Goal: Transaction & Acquisition: Book appointment/travel/reservation

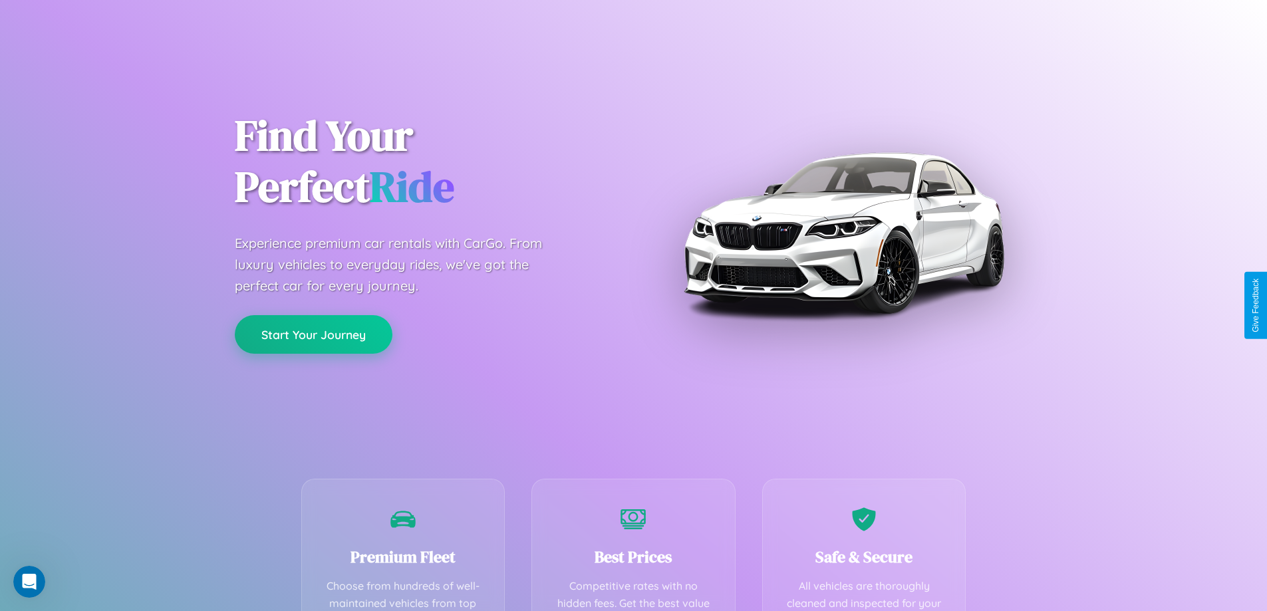
click at [313, 335] on button "Start Your Journey" at bounding box center [314, 334] width 158 height 39
click at [313, 334] on button "Start Your Journey" at bounding box center [314, 334] width 158 height 39
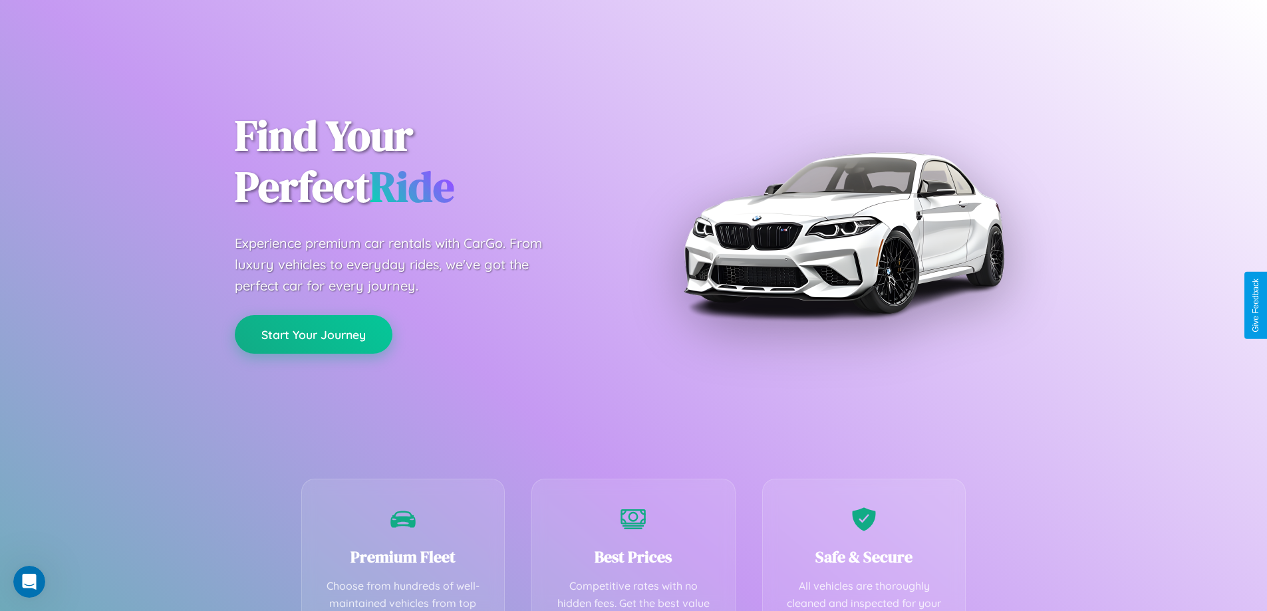
click at [313, 334] on button "Start Your Journey" at bounding box center [314, 334] width 158 height 39
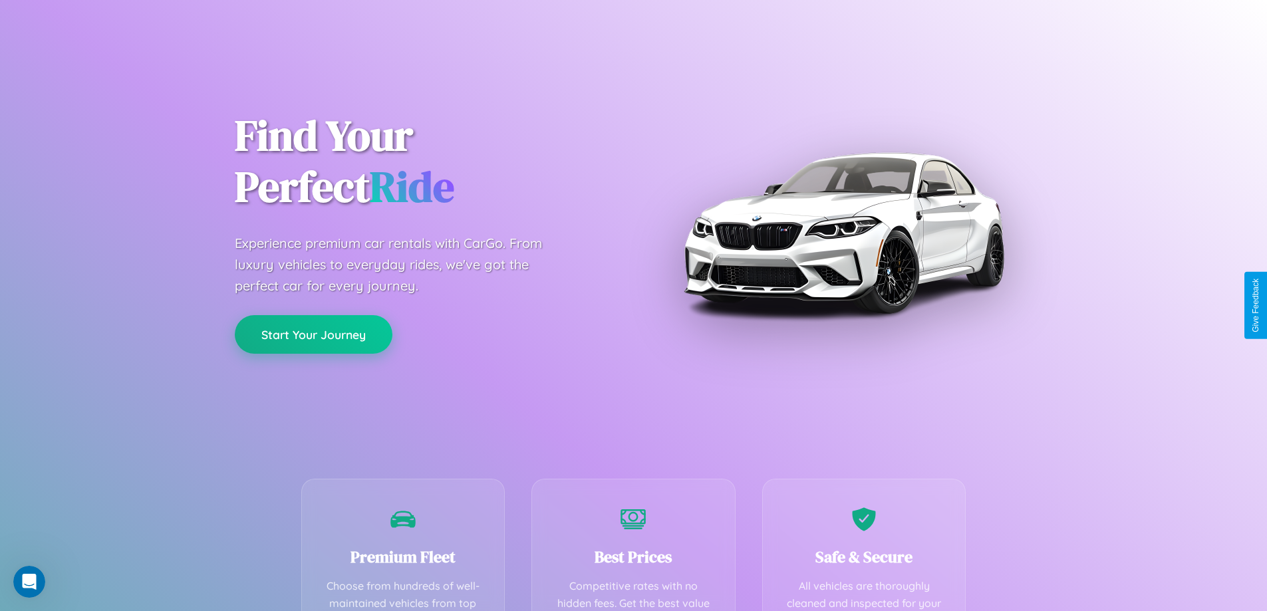
click at [313, 334] on button "Start Your Journey" at bounding box center [314, 334] width 158 height 39
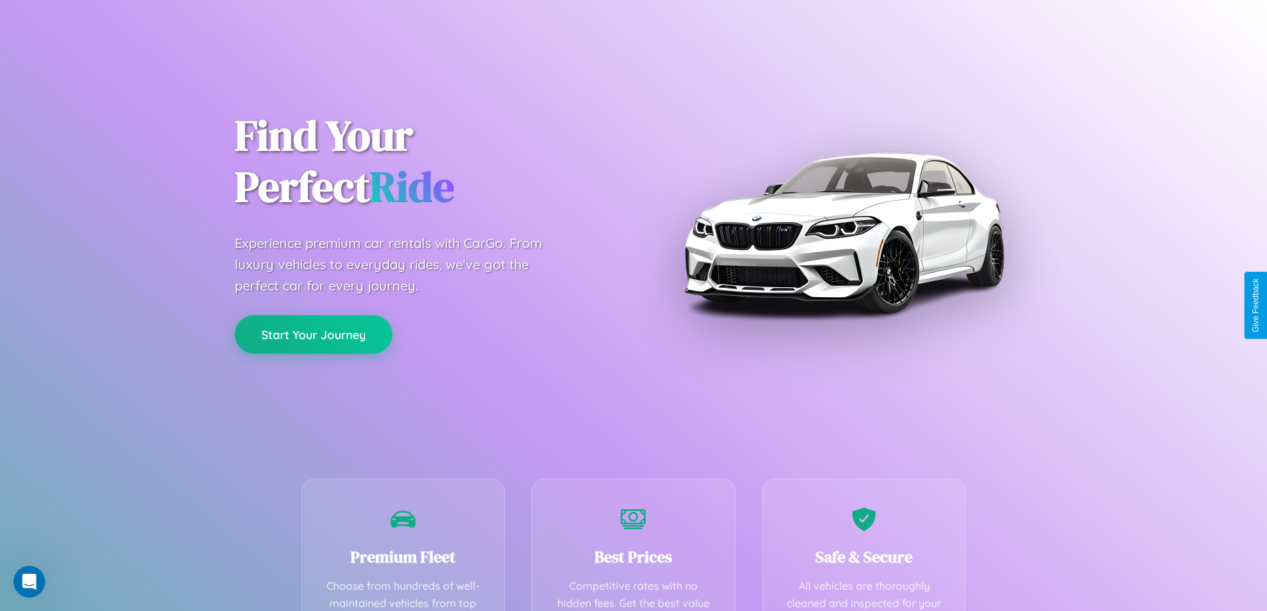
click at [313, 334] on button "Start Your Journey" at bounding box center [314, 334] width 158 height 39
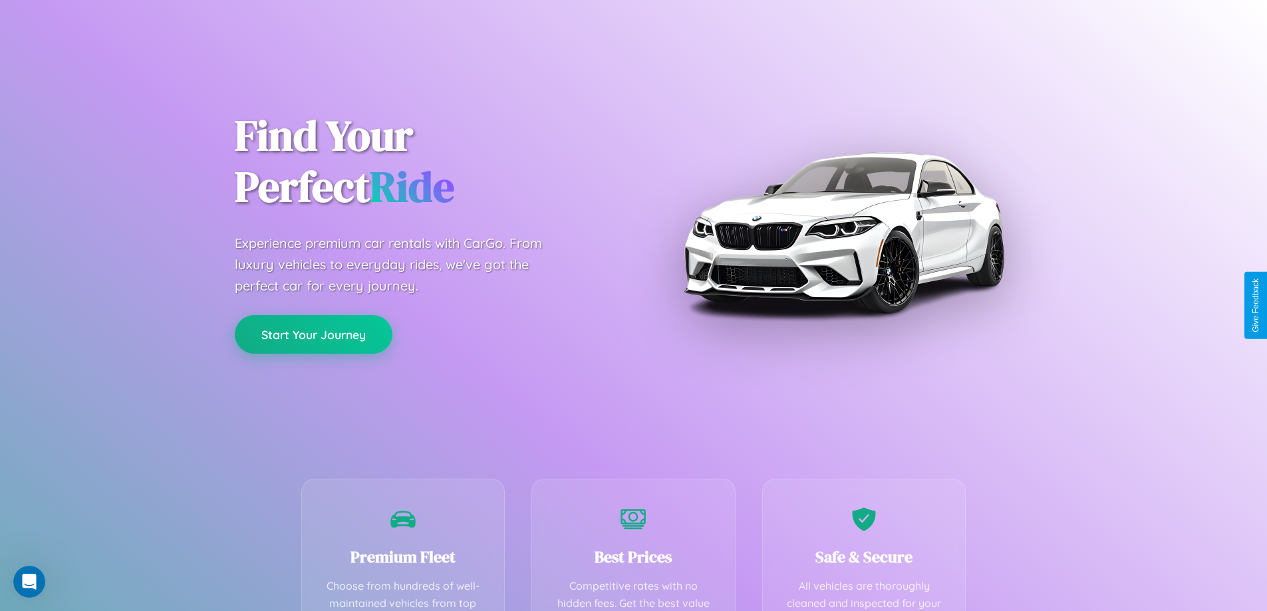
click at [313, 334] on button "Start Your Journey" at bounding box center [314, 334] width 158 height 39
